Goal: Transaction & Acquisition: Subscribe to service/newsletter

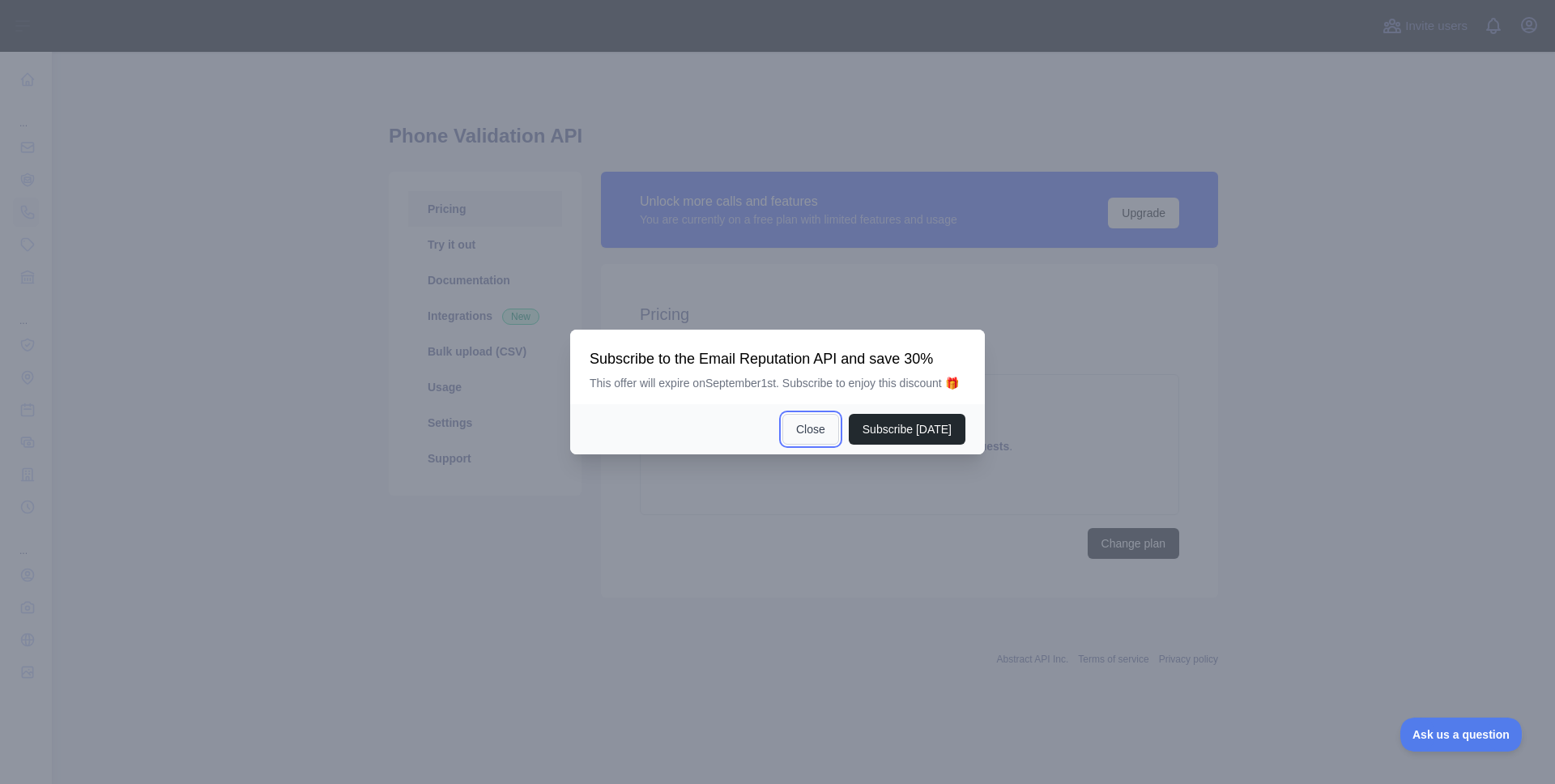
click at [814, 440] on button "Close" at bounding box center [811, 429] width 57 height 31
